Goal: Task Accomplishment & Management: Use online tool/utility

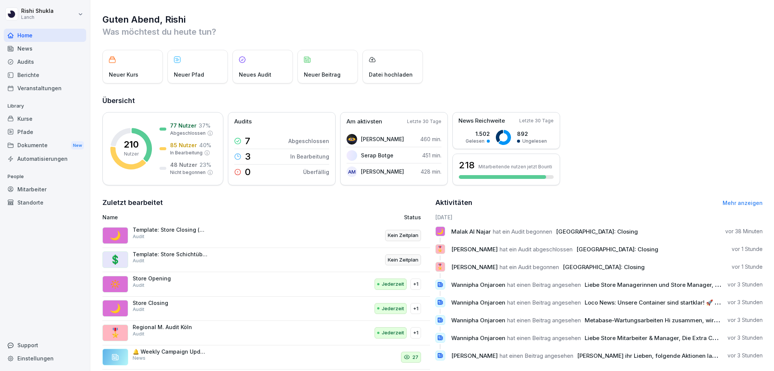
click at [42, 190] on div "Mitarbeiter" at bounding box center [45, 189] width 82 height 13
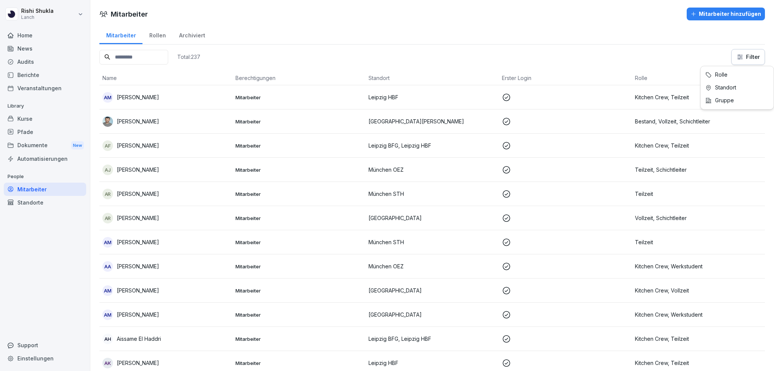
click at [736, 54] on html "[PERSON_NAME] Lanch Home News Audits Berichte Veranstaltungen Library Kurse Pfa…" at bounding box center [387, 185] width 774 height 371
type input "**"
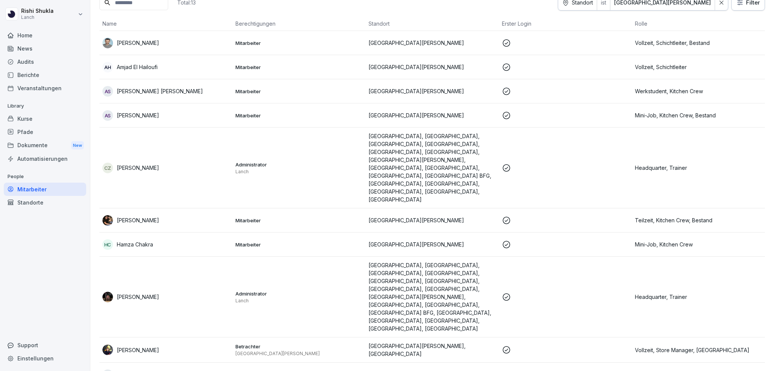
scroll to position [54, 0]
click at [150, 345] on div "[PERSON_NAME]" at bounding box center [165, 350] width 127 height 11
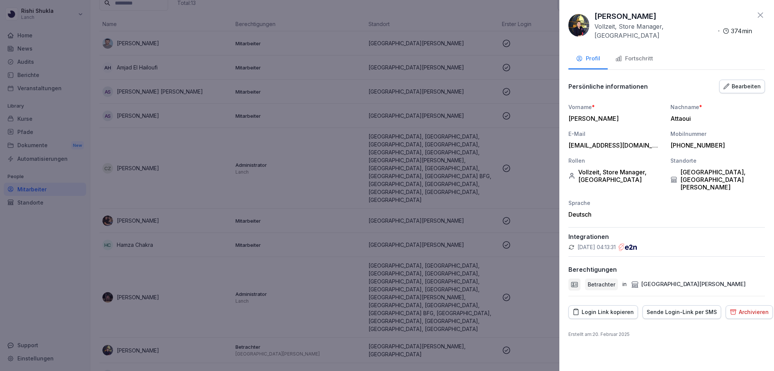
click at [582, 23] on img at bounding box center [578, 25] width 21 height 23
click at [760, 17] on icon at bounding box center [760, 15] width 9 height 9
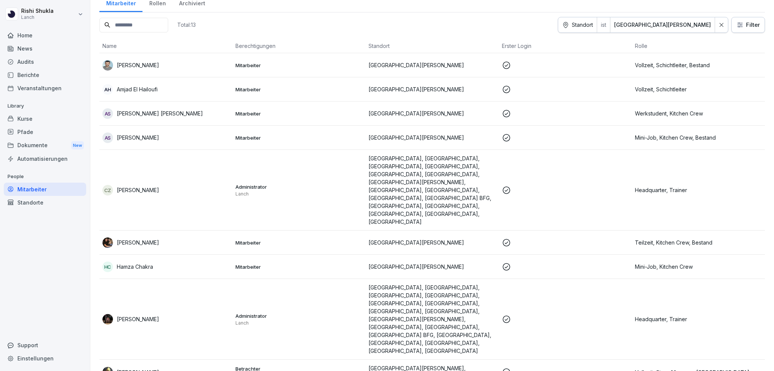
scroll to position [32, 0]
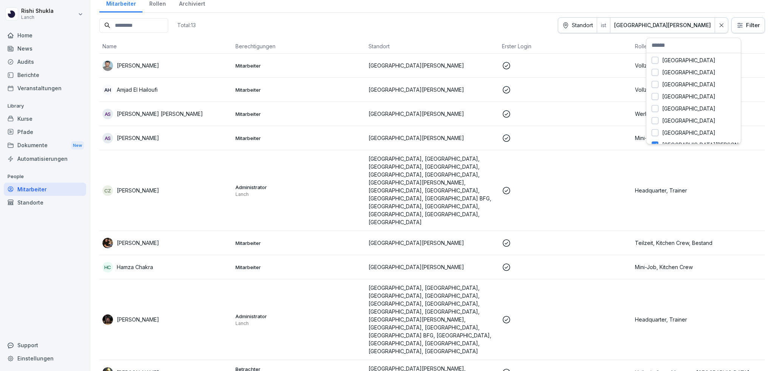
click at [674, 28] on html "[PERSON_NAME] Lanch Home News Audits Berichte Veranstaltungen Library Kurse Pfa…" at bounding box center [387, 185] width 774 height 371
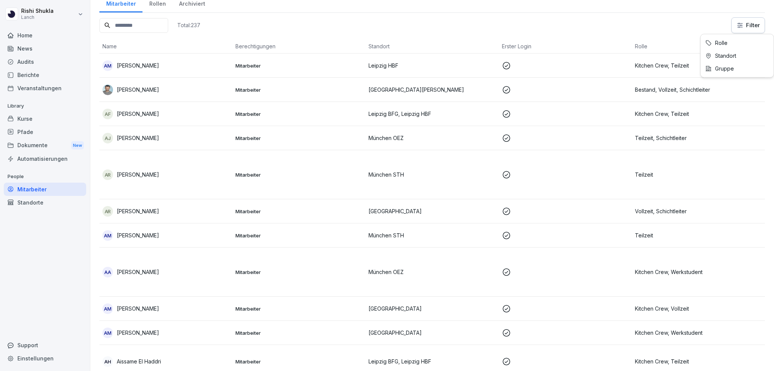
click at [738, 26] on html "[PERSON_NAME] Lanch Home News Audits Berichte Veranstaltungen Library Kurse Pfa…" at bounding box center [387, 185] width 774 height 371
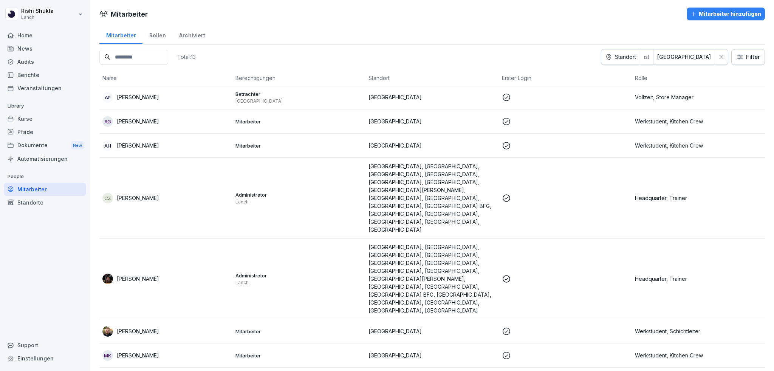
scroll to position [0, 0]
click at [167, 102] on td "AP [PERSON_NAME]" at bounding box center [165, 97] width 133 height 24
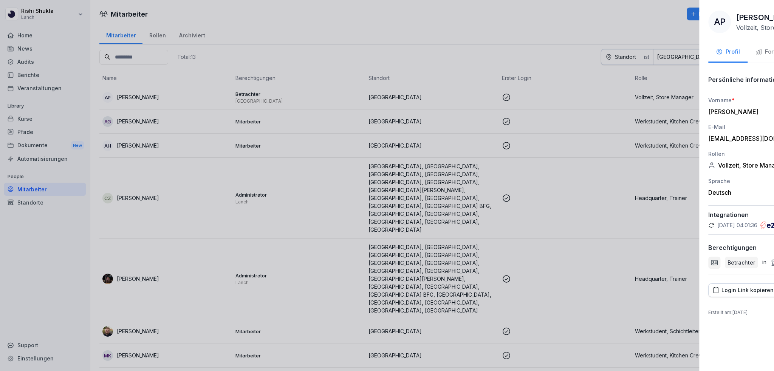
click at [156, 234] on div at bounding box center [387, 185] width 774 height 371
